Goal: Information Seeking & Learning: Learn about a topic

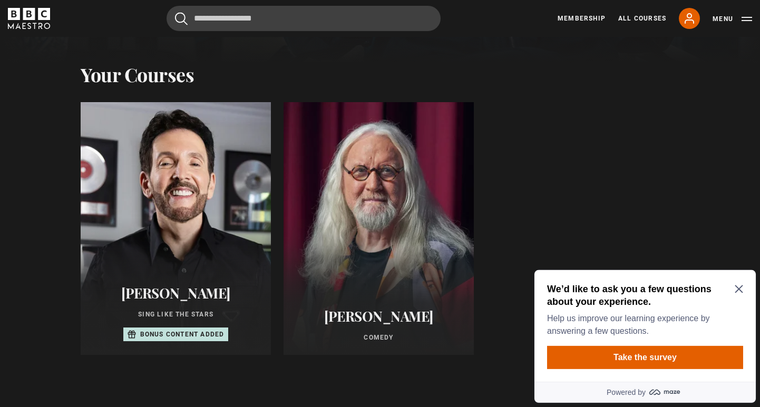
scroll to position [405, 0]
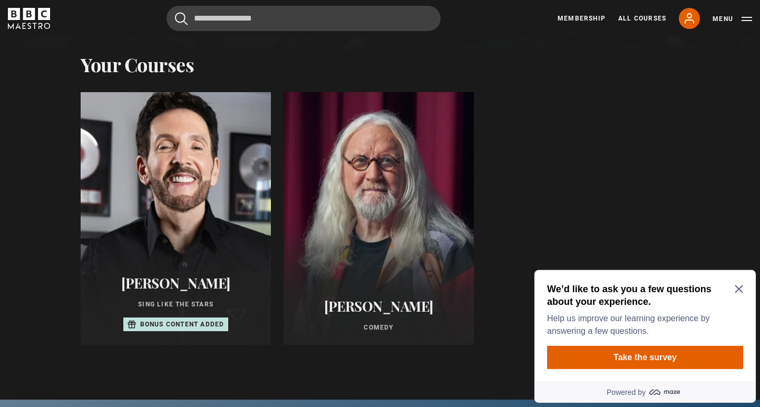
click at [179, 256] on div at bounding box center [175, 219] width 209 height 278
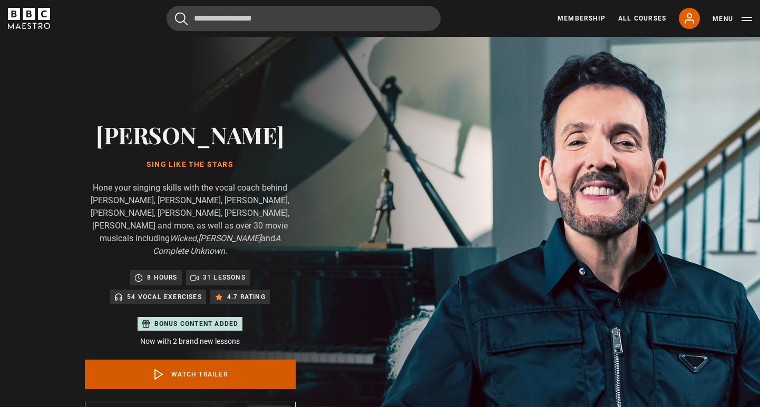
click at [208, 360] on link "Watch Trailer" at bounding box center [190, 375] width 211 height 30
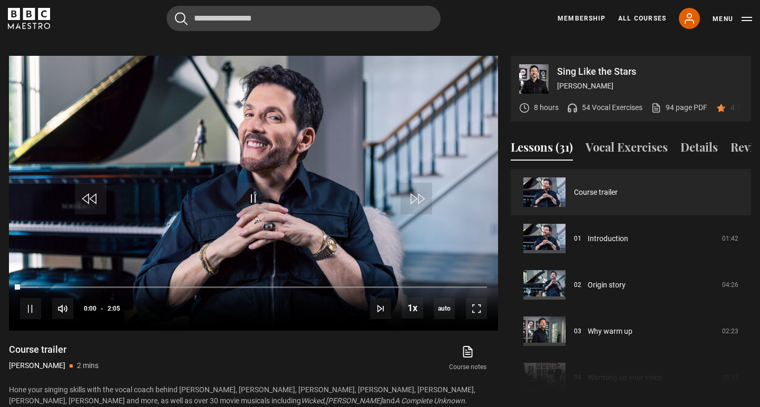
scroll to position [504, 0]
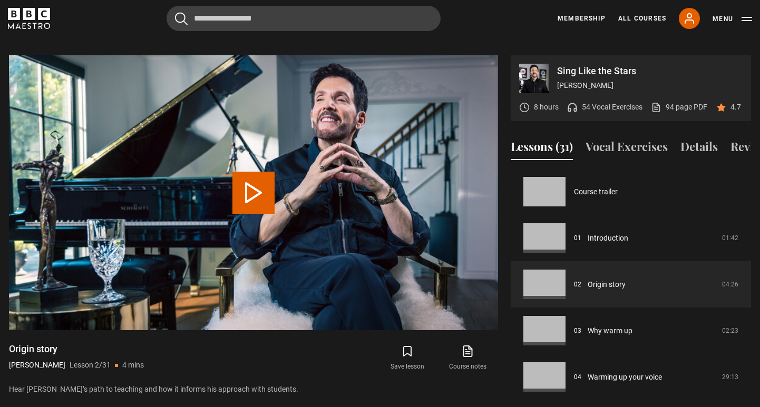
scroll to position [46, 0]
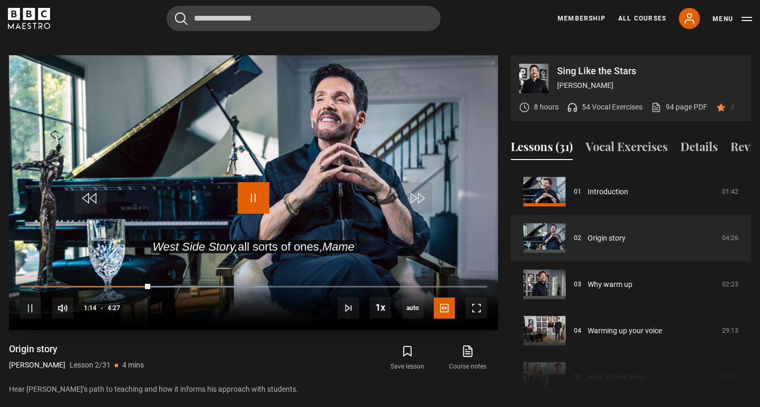
click at [255, 183] on span "Video Player" at bounding box center [254, 198] width 32 height 32
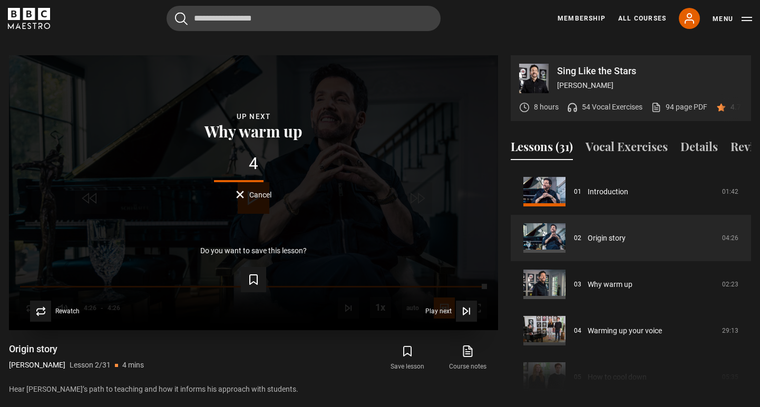
click at [255, 191] on span "Cancel" at bounding box center [260, 194] width 22 height 7
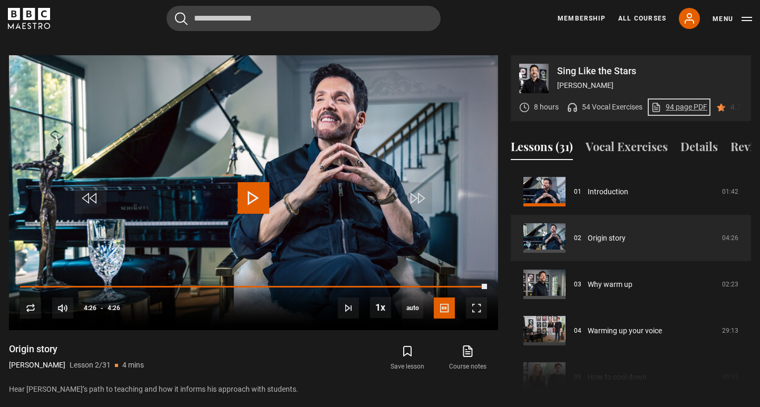
click at [681, 102] on link "94 page PDF (opens in new tab)" at bounding box center [679, 107] width 56 height 11
